Goal: Information Seeking & Learning: Check status

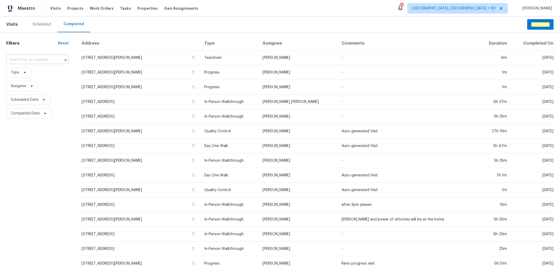
click at [37, 57] on input "text" at bounding box center [30, 60] width 48 height 8
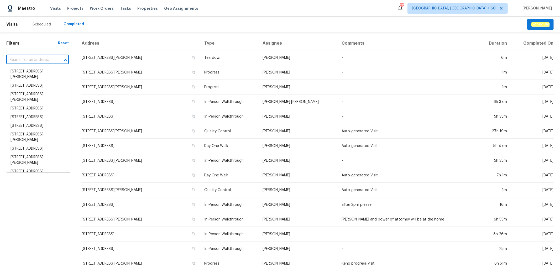
paste input "[STREET_ADDRESS]"
type input "[STREET_ADDRESS]"
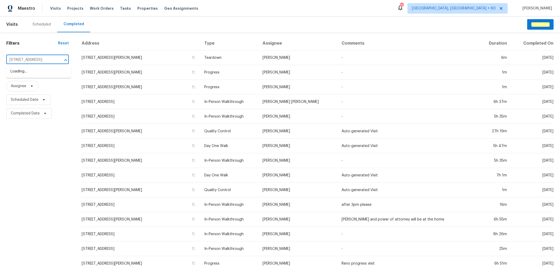
scroll to position [0, 33]
click at [46, 74] on li "[STREET_ADDRESS]" at bounding box center [38, 71] width 65 height 9
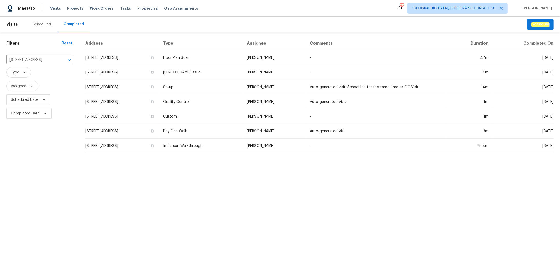
click at [242, 105] on td "Quality Control" at bounding box center [201, 101] width 84 height 15
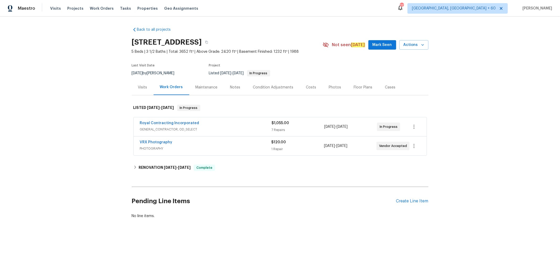
drag, startPoint x: 328, startPoint y: 88, endPoint x: 357, endPoint y: 85, distance: 29.6
click at [329, 88] on div "Photos" at bounding box center [335, 87] width 12 height 5
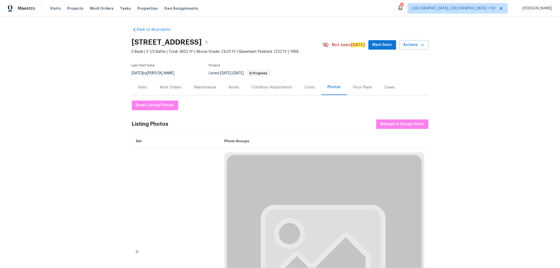
click at [357, 85] on div "Floor Plans" at bounding box center [362, 87] width 19 height 5
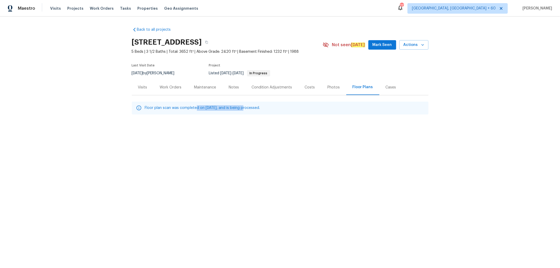
drag, startPoint x: 193, startPoint y: 108, endPoint x: 241, endPoint y: 108, distance: 47.8
click at [241, 108] on p "Floor plan scan was completed on [DATE], and is being processed." at bounding box center [202, 108] width 115 height 6
click at [234, 117] on div "Back to all projects [STREET_ADDRESS] 5 Beds | 3 1/2 Baths | Total: 3652 ft² | …" at bounding box center [280, 81] width 560 height 129
drag, startPoint x: 241, startPoint y: 108, endPoint x: 249, endPoint y: 108, distance: 8.4
click at [249, 108] on p "Floor plan scan was completed on [DATE], and is being processed." at bounding box center [202, 108] width 115 height 6
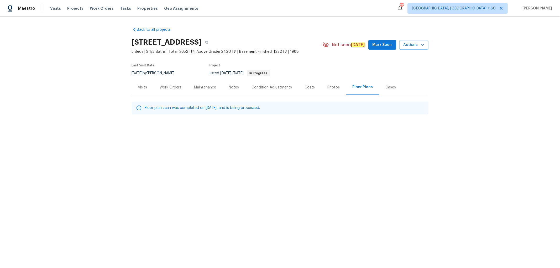
click at [264, 119] on div "Back to all projects [STREET_ADDRESS] 5 Beds | 3 1/2 Baths | Total: 3652 ft² | …" at bounding box center [280, 81] width 560 height 129
click at [361, 138] on div "Back to all projects [STREET_ADDRESS] 5 Beds | 3 1/2 Baths | Total: 3652 ft² | …" at bounding box center [280, 81] width 560 height 129
